Goal: Use online tool/utility

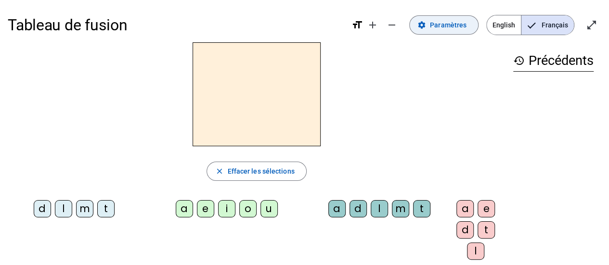
click at [470, 27] on span at bounding box center [444, 24] width 68 height 23
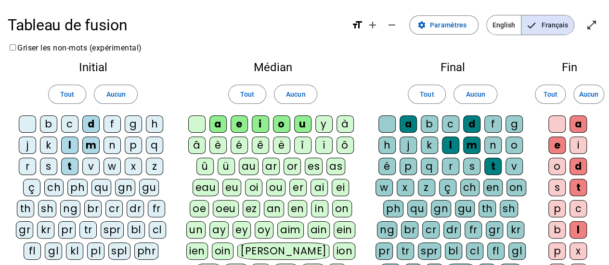
click at [25, 150] on div "j" at bounding box center [27, 145] width 17 height 17
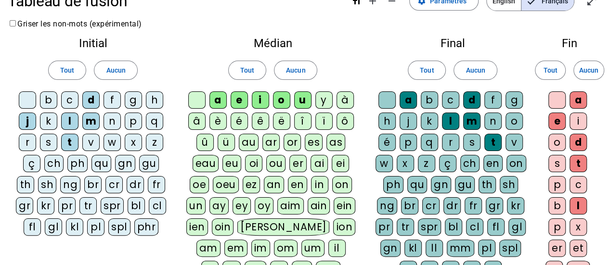
scroll to position [26, 0]
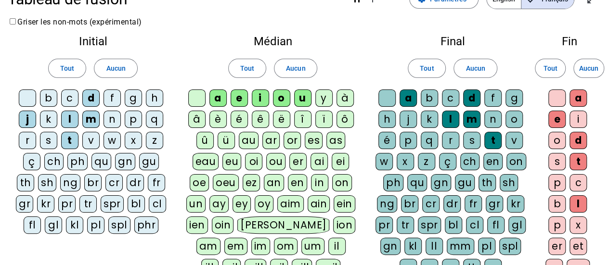
click at [412, 119] on div "j" at bounding box center [408, 119] width 17 height 17
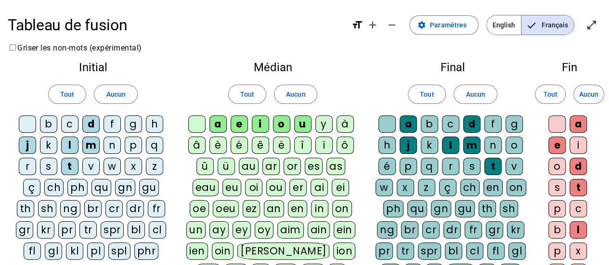
click at [559, 167] on div "o" at bounding box center [556, 166] width 17 height 17
click at [515, 143] on div "o" at bounding box center [513, 145] width 17 height 17
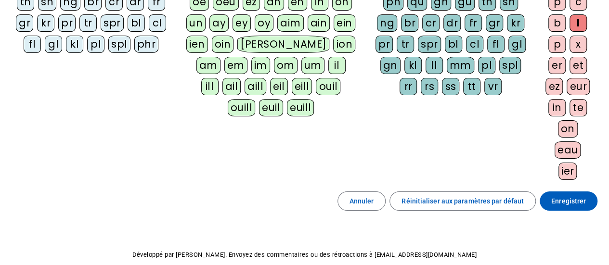
scroll to position [249, 0]
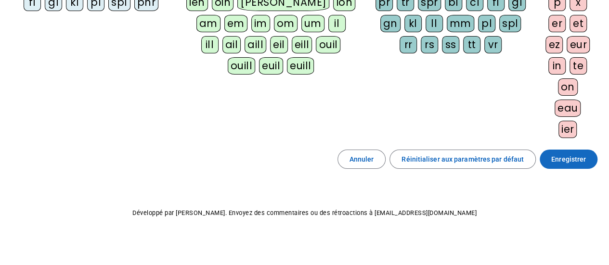
click at [566, 157] on span "Enregistrer" at bounding box center [568, 160] width 35 height 12
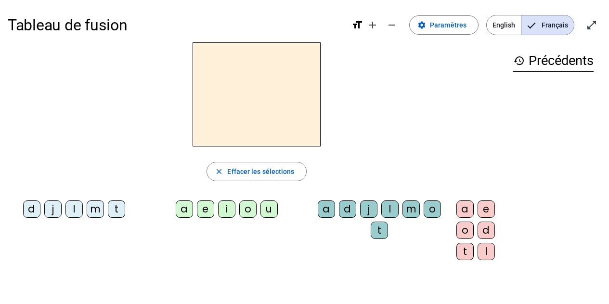
click at [36, 217] on div "d" at bounding box center [31, 208] width 17 height 17
click at [263, 211] on div "u" at bounding box center [268, 208] width 17 height 17
click at [115, 204] on div "t" at bounding box center [116, 208] width 17 height 17
click at [184, 212] on div "a" at bounding box center [184, 208] width 17 height 17
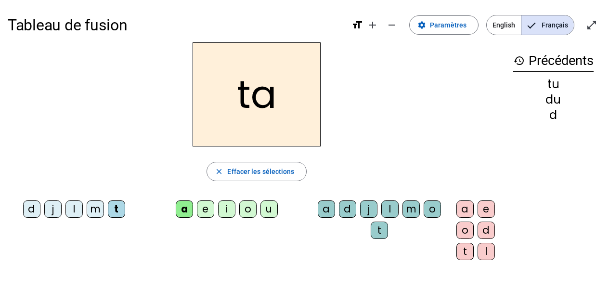
click at [202, 212] on div "e" at bounding box center [205, 208] width 17 height 17
click at [28, 211] on div "d" at bounding box center [31, 208] width 17 height 17
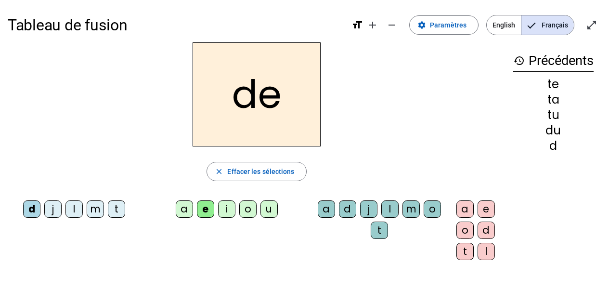
click at [53, 212] on div "j" at bounding box center [52, 208] width 17 height 17
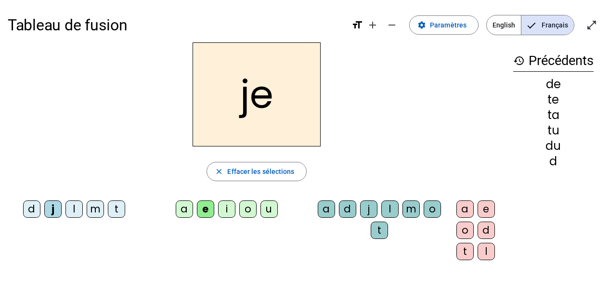
click at [91, 212] on div "m" at bounding box center [95, 208] width 17 height 17
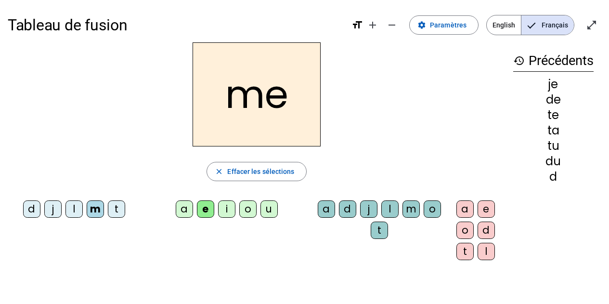
click at [180, 205] on div "a" at bounding box center [184, 208] width 17 height 17
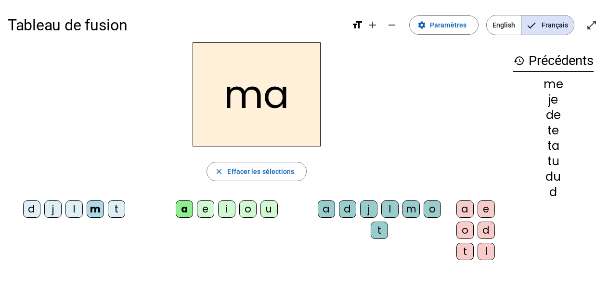
click at [390, 213] on div "l" at bounding box center [389, 208] width 17 height 17
